Goal: Information Seeking & Learning: Check status

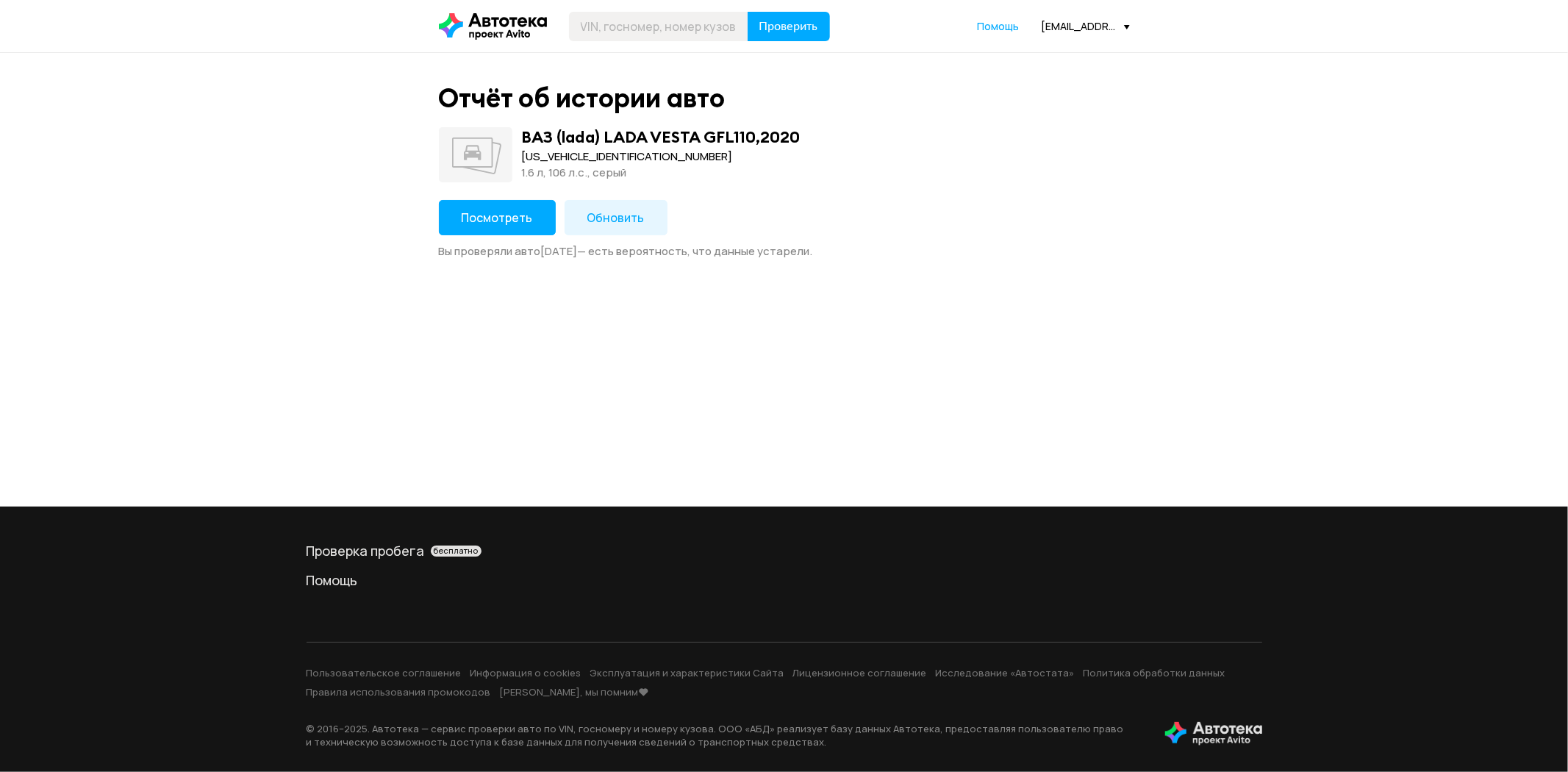
click at [578, 163] on div "[US_VEHICLE_IDENTIFICATION_NUMBER]" at bounding box center [661, 156] width 279 height 16
copy div "[US_VEHICLE_IDENTIFICATION_NUMBER]"
click at [524, 209] on span "Посмотреть" at bounding box center [497, 217] width 72 height 16
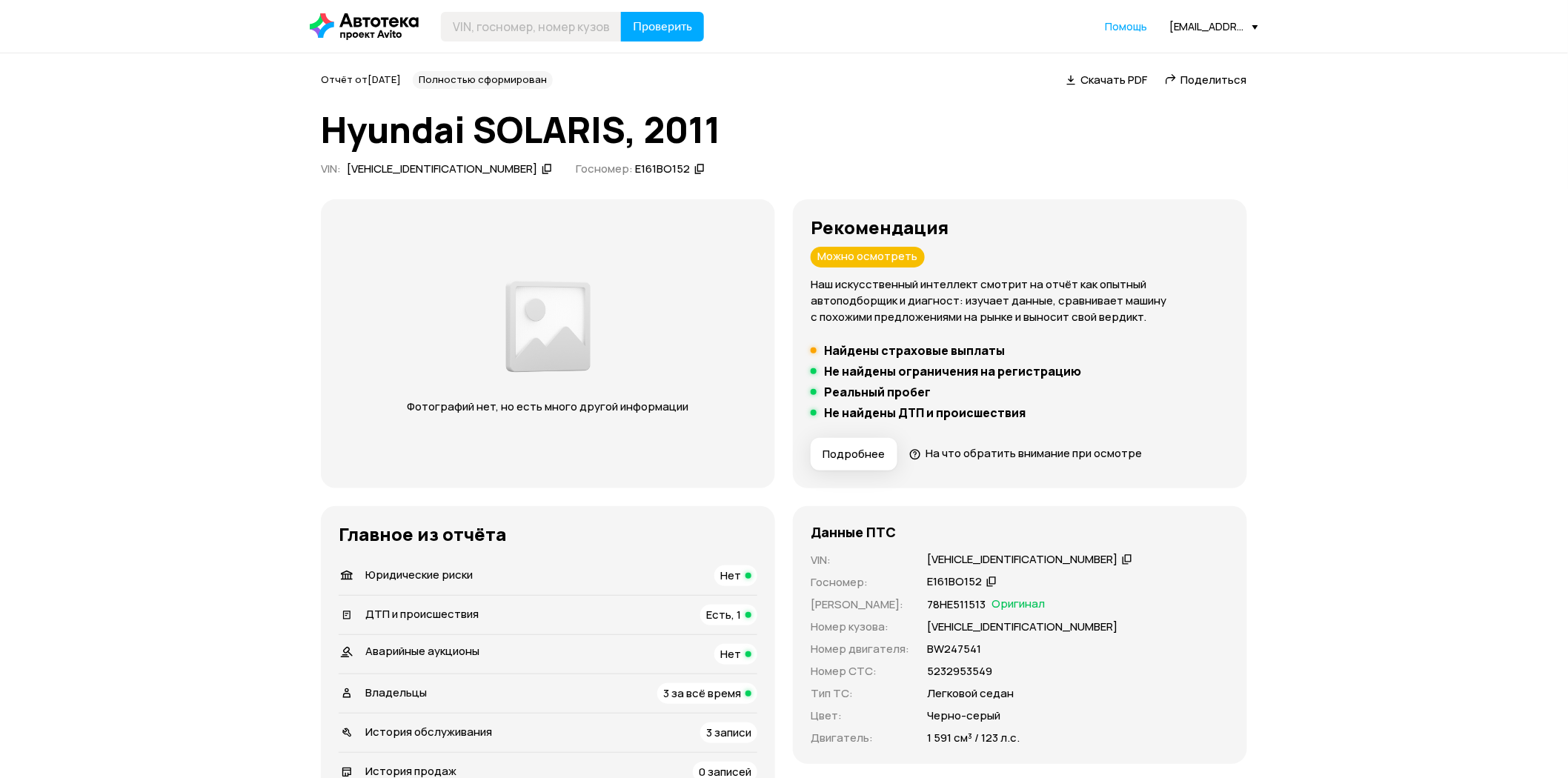
click at [1217, 82] on span "Поделиться" at bounding box center [1215, 79] width 66 height 15
click at [413, 166] on div "Z94CT41DBBR025584" at bounding box center [442, 169] width 190 height 15
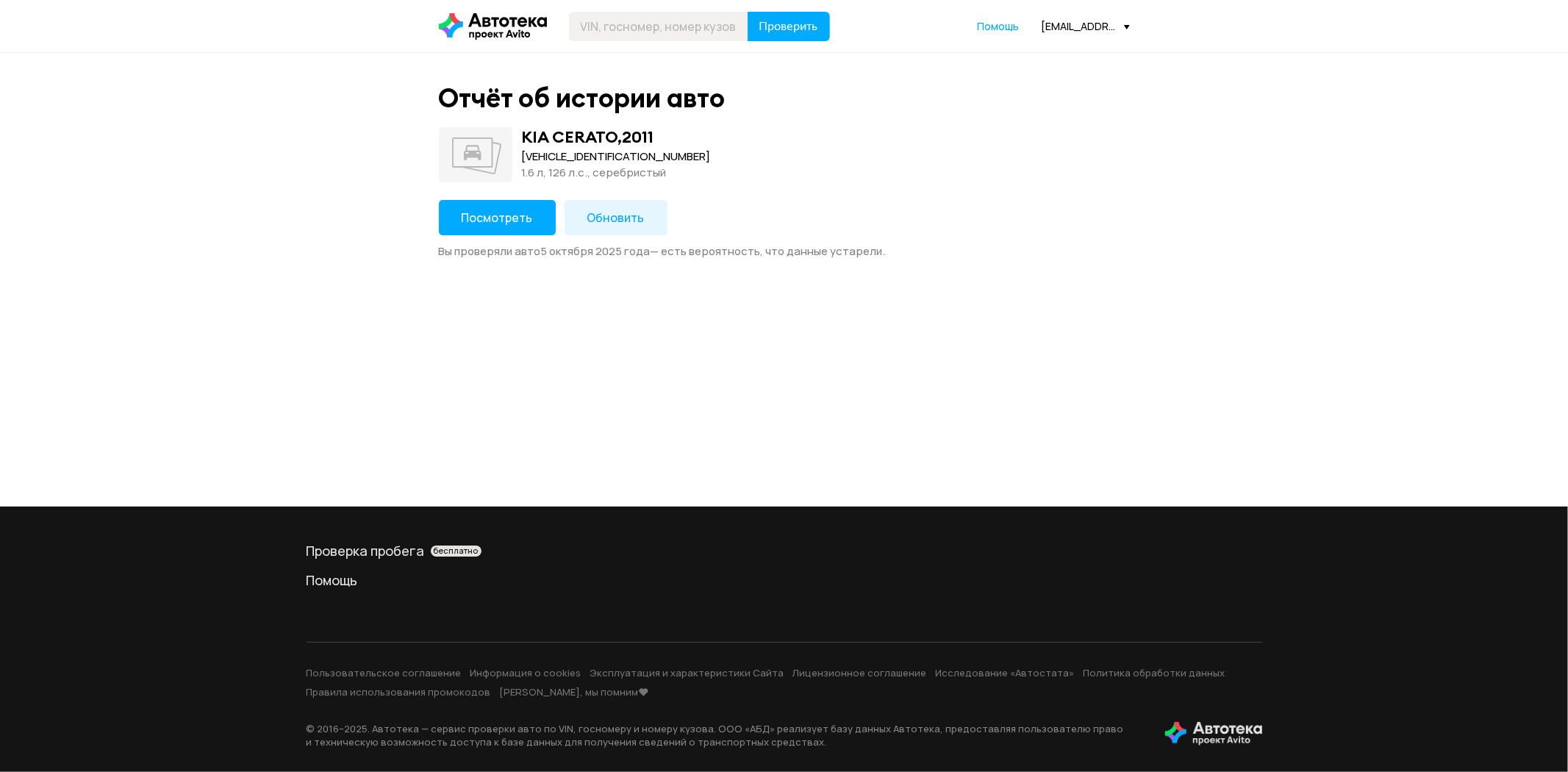
click at [577, 157] on div "KNAFU411AB5458037" at bounding box center [616, 156] width 189 height 16
copy div "KNAFU411AB5458037"
click at [486, 209] on span "Посмотреть" at bounding box center [497, 217] width 72 height 16
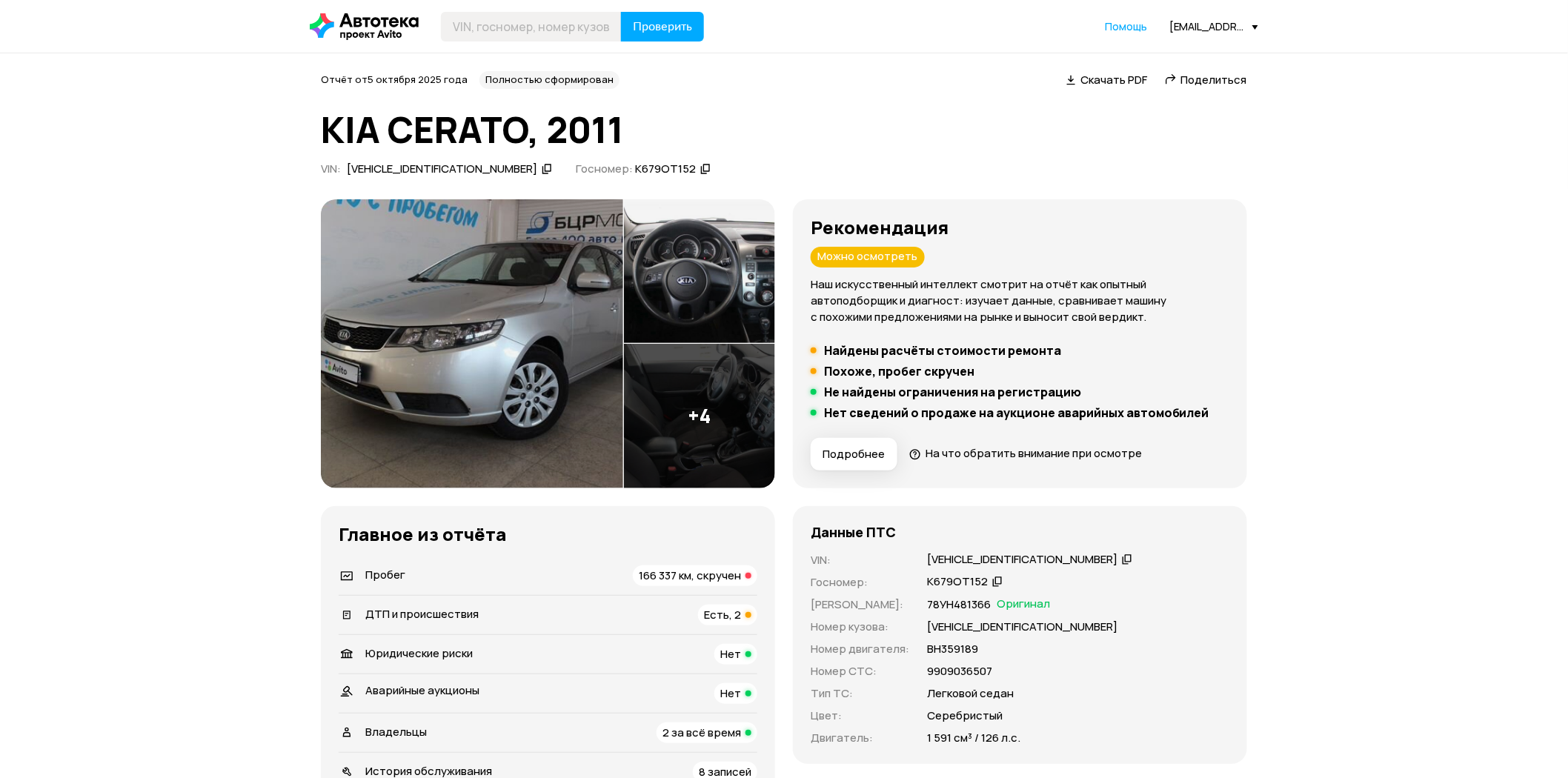
click at [1213, 80] on span "Поделиться" at bounding box center [1215, 79] width 66 height 15
click at [432, 166] on div "KNAFU411AB5458037" at bounding box center [442, 169] width 190 height 15
